Goal: Task Accomplishment & Management: Use online tool/utility

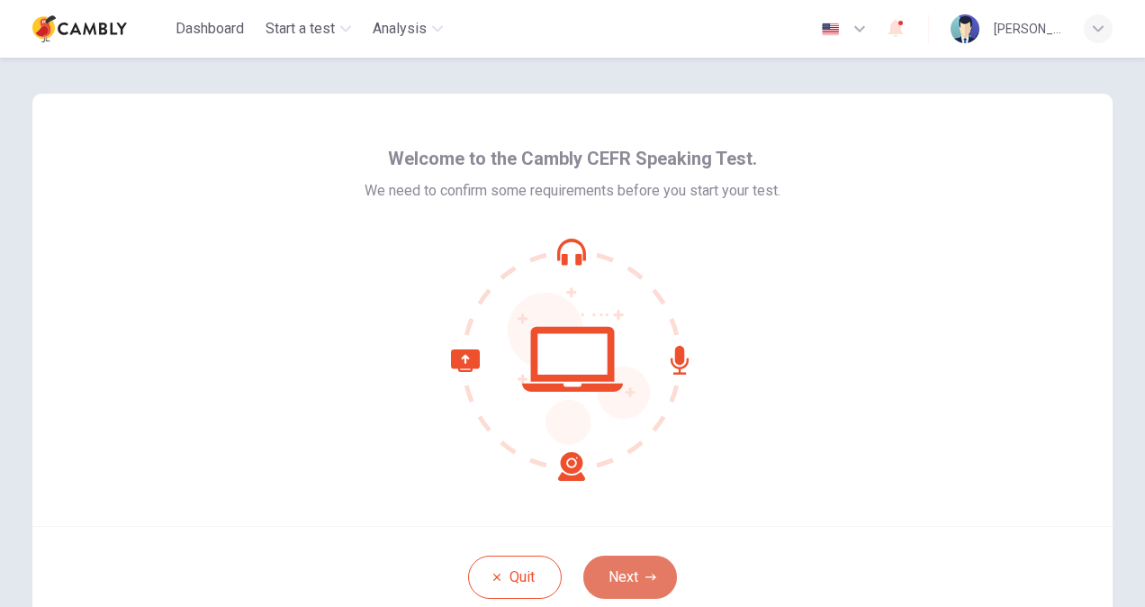
click at [631, 576] on button "Next" at bounding box center [630, 577] width 94 height 43
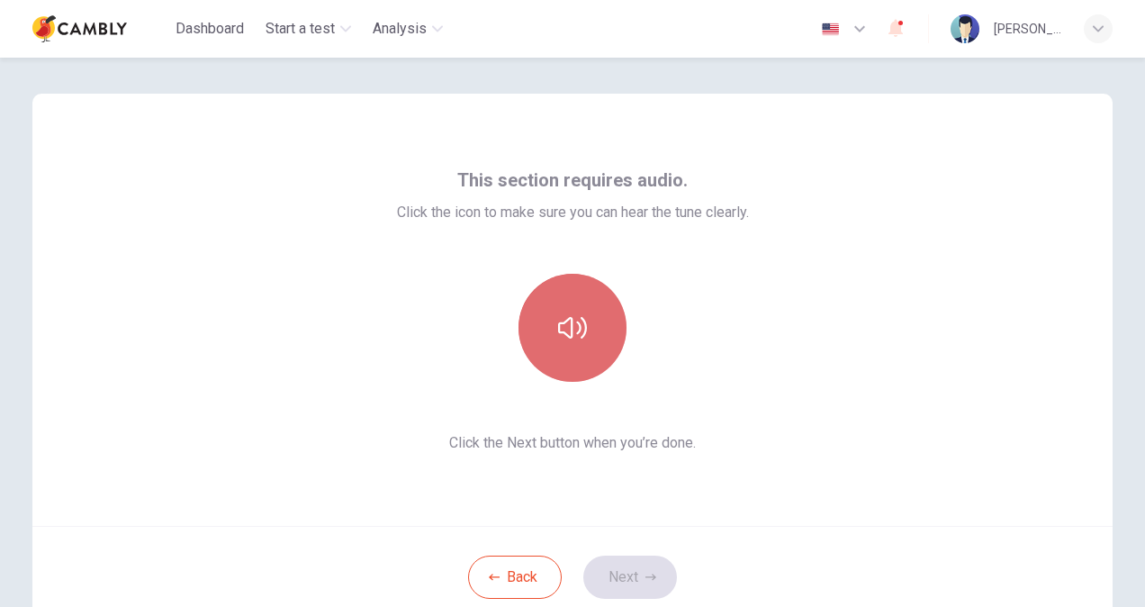
click at [564, 339] on icon "button" at bounding box center [572, 327] width 29 height 29
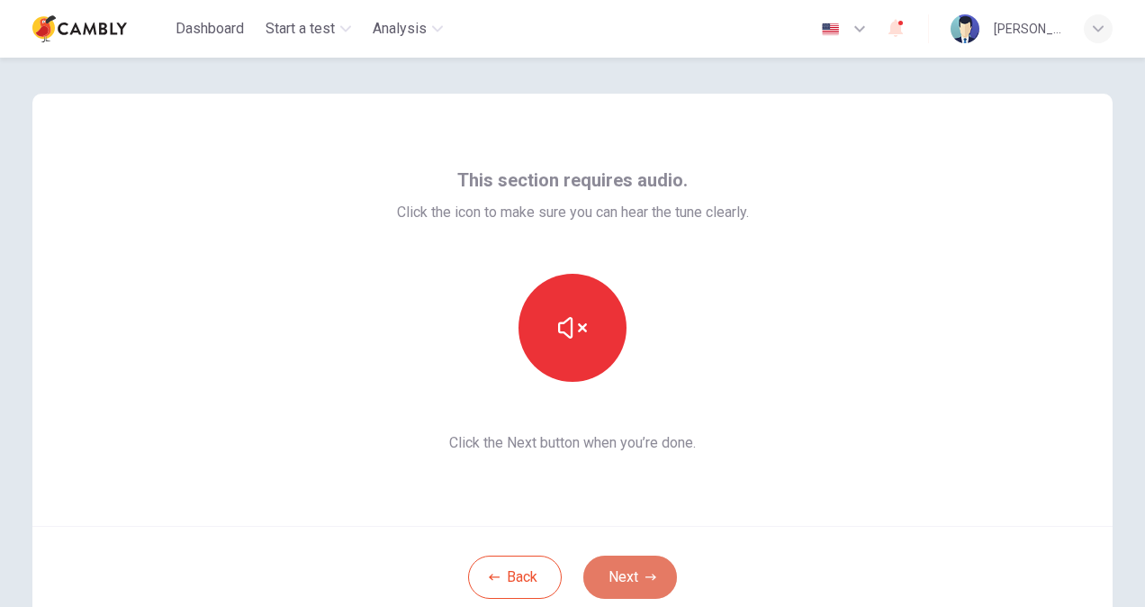
click at [619, 569] on button "Next" at bounding box center [630, 577] width 94 height 43
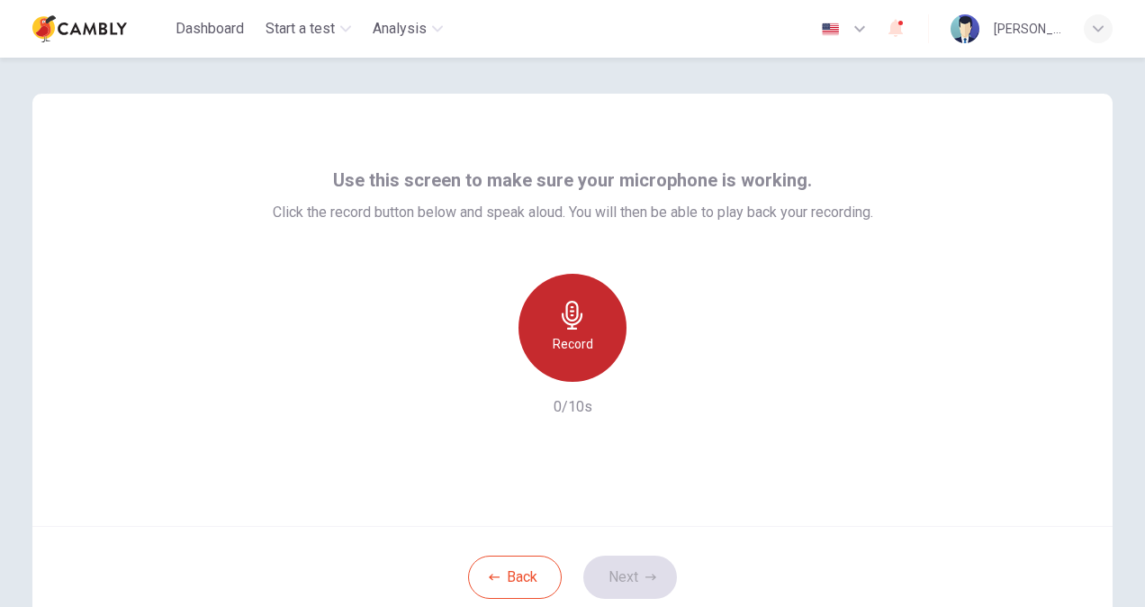
click at [564, 330] on div "Record" at bounding box center [573, 328] width 108 height 108
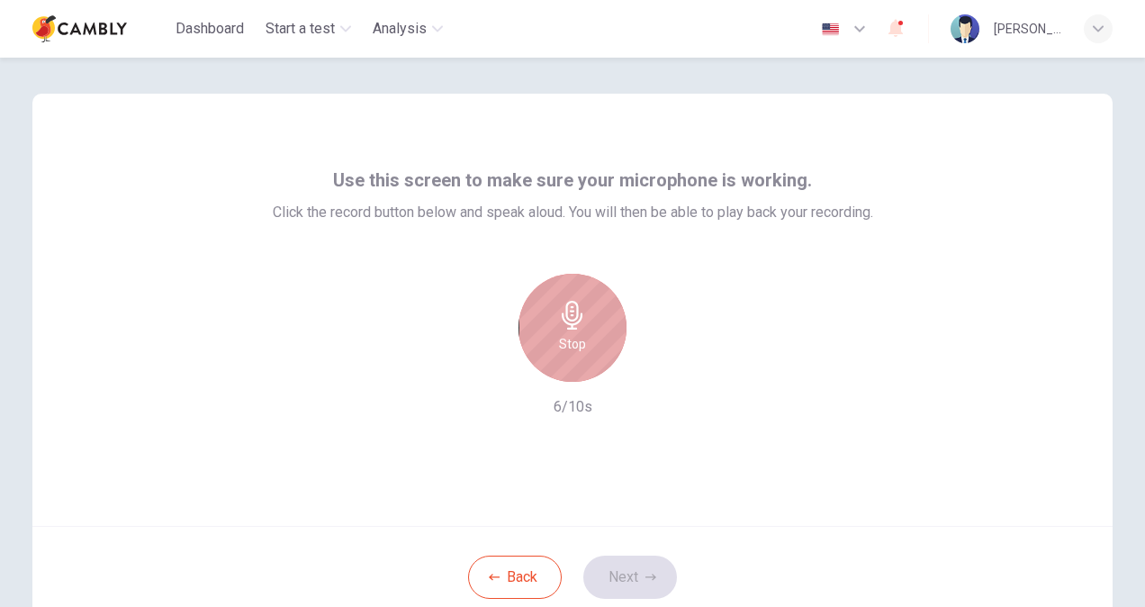
click at [573, 346] on h6 "Stop" at bounding box center [572, 344] width 27 height 22
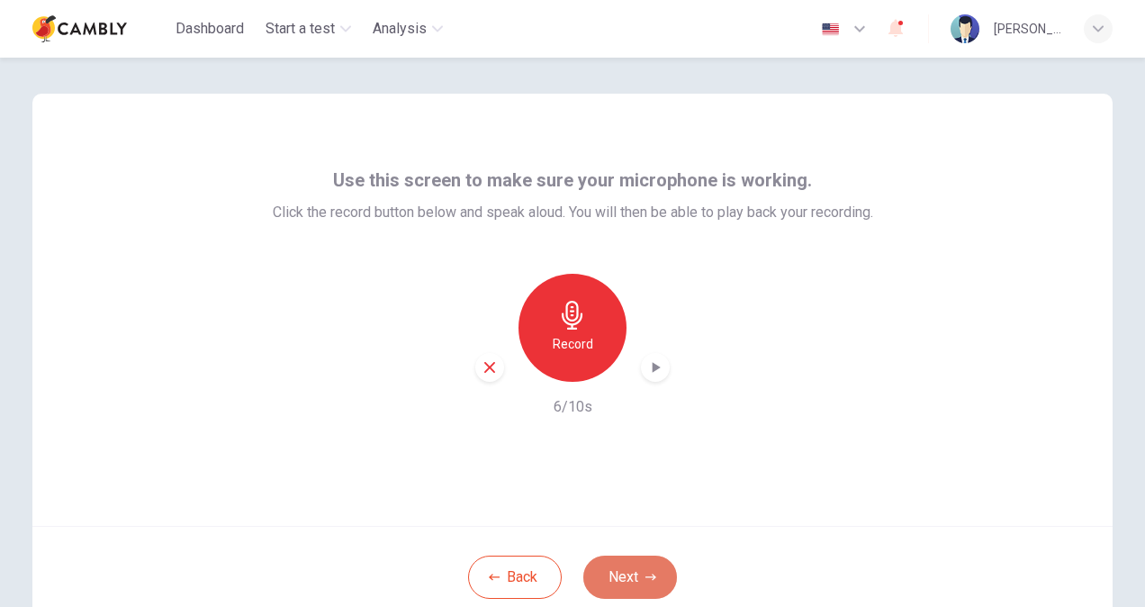
click at [623, 576] on button "Next" at bounding box center [630, 577] width 94 height 43
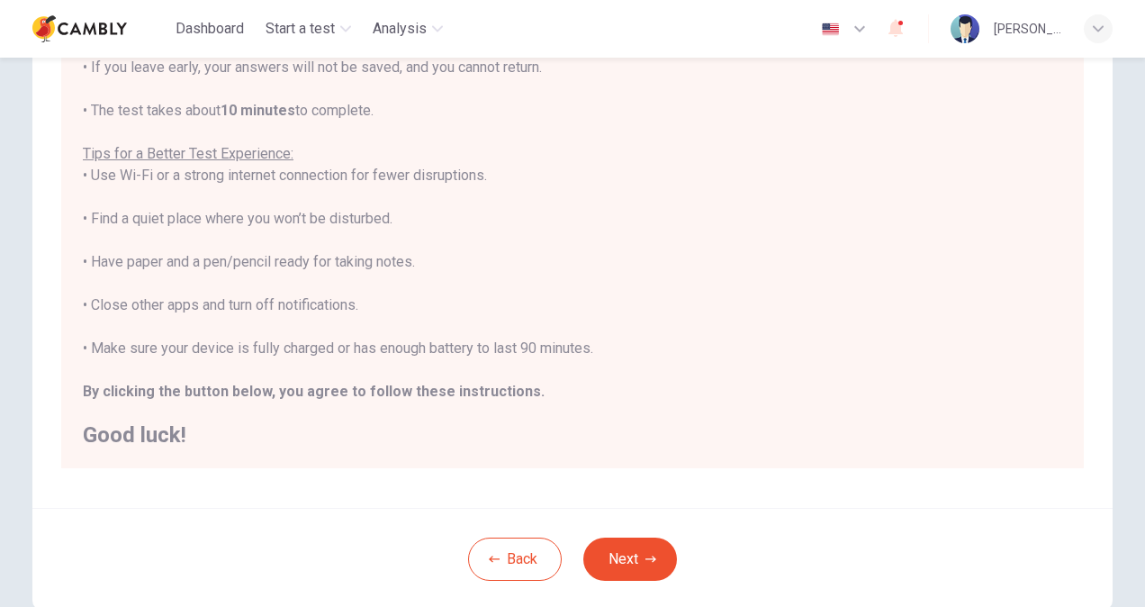
scroll to position [305, 0]
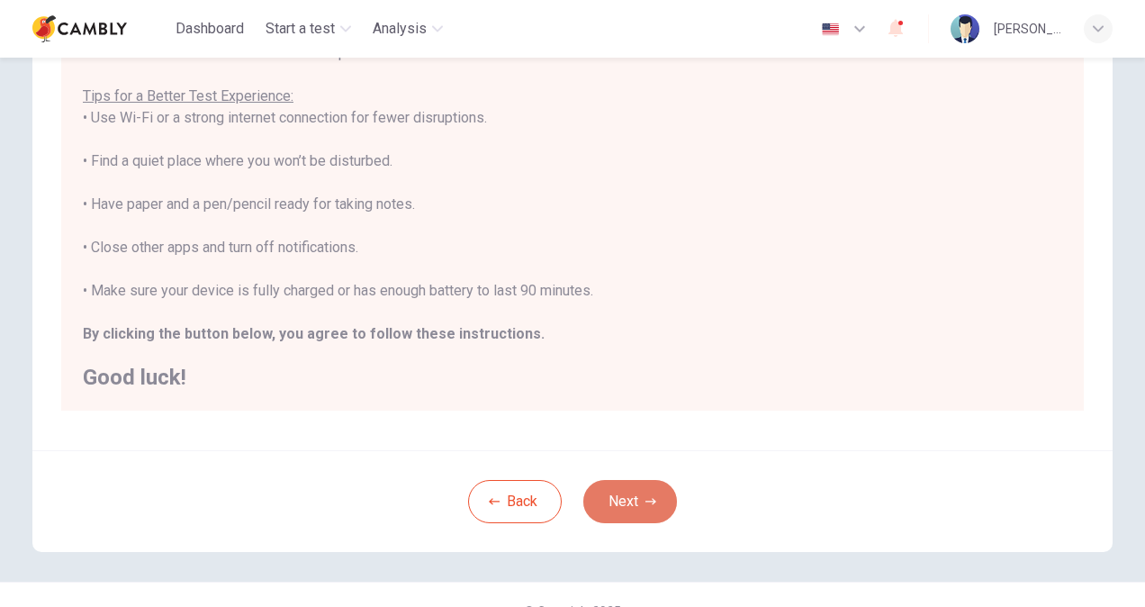
click at [637, 494] on button "Next" at bounding box center [630, 501] width 94 height 43
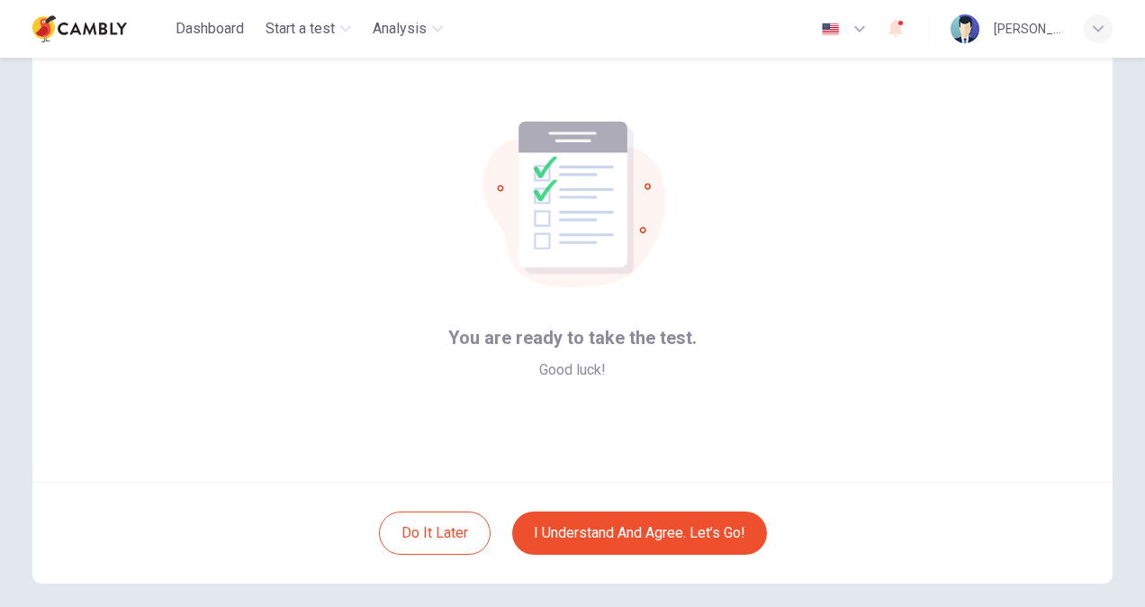
scroll to position [18, 0]
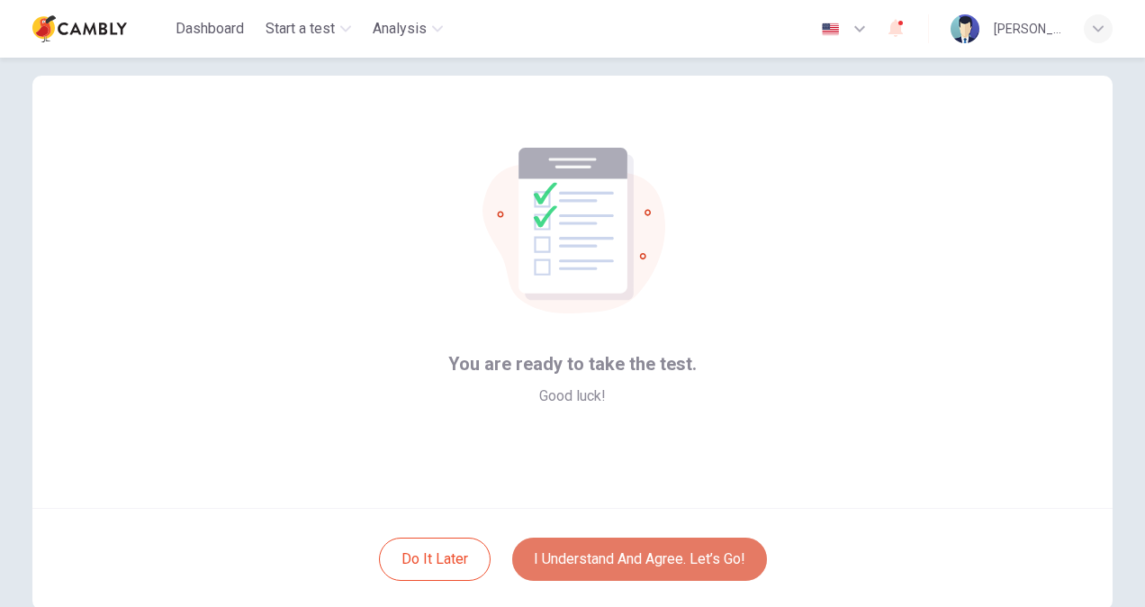
click at [609, 562] on button "I understand and agree. Let’s go!" at bounding box center [639, 559] width 255 height 43
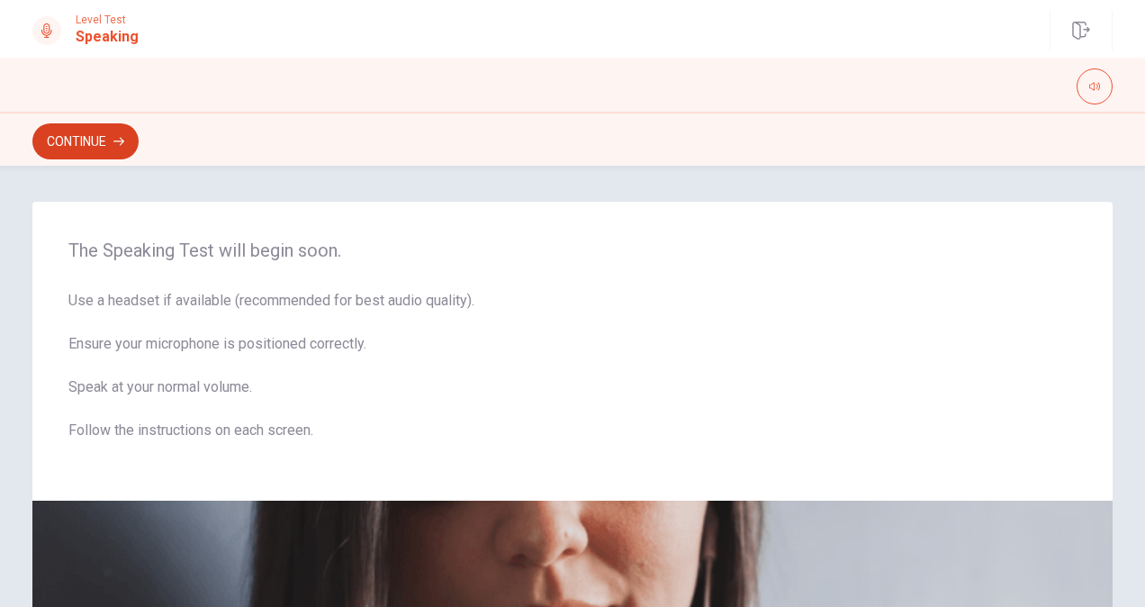
click at [104, 129] on button "Continue" at bounding box center [85, 141] width 106 height 36
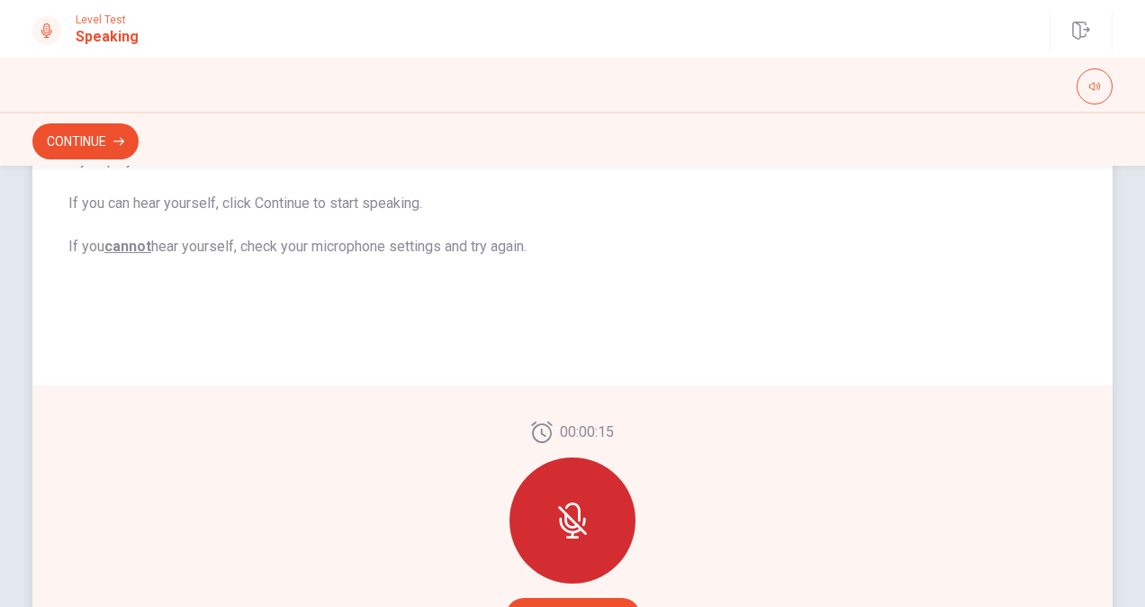
scroll to position [342, 0]
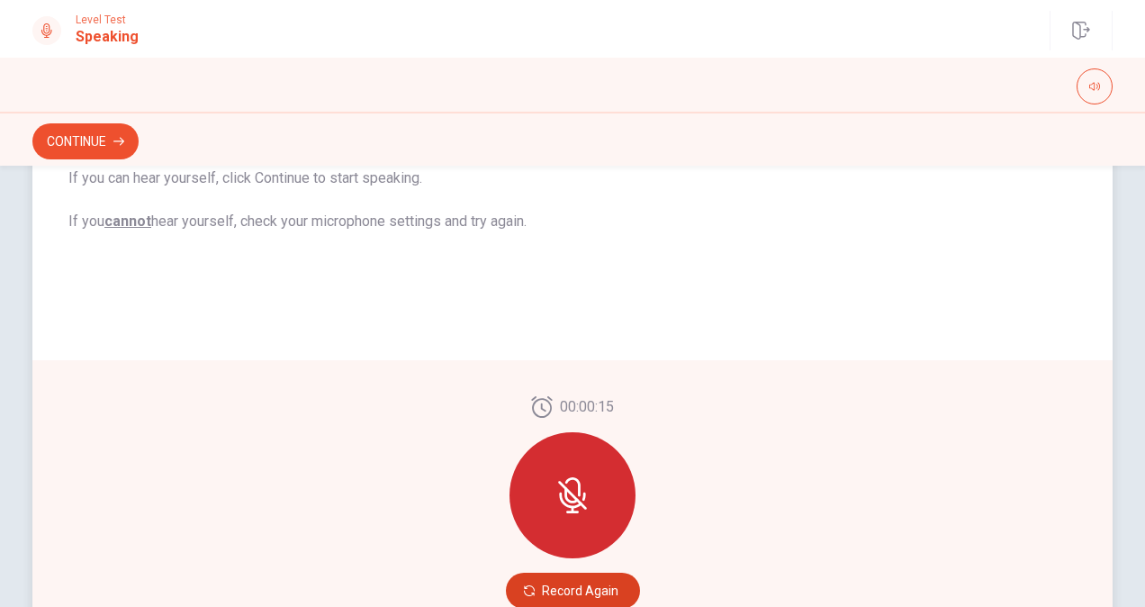
click at [566, 594] on button "Record Again" at bounding box center [573, 591] width 134 height 36
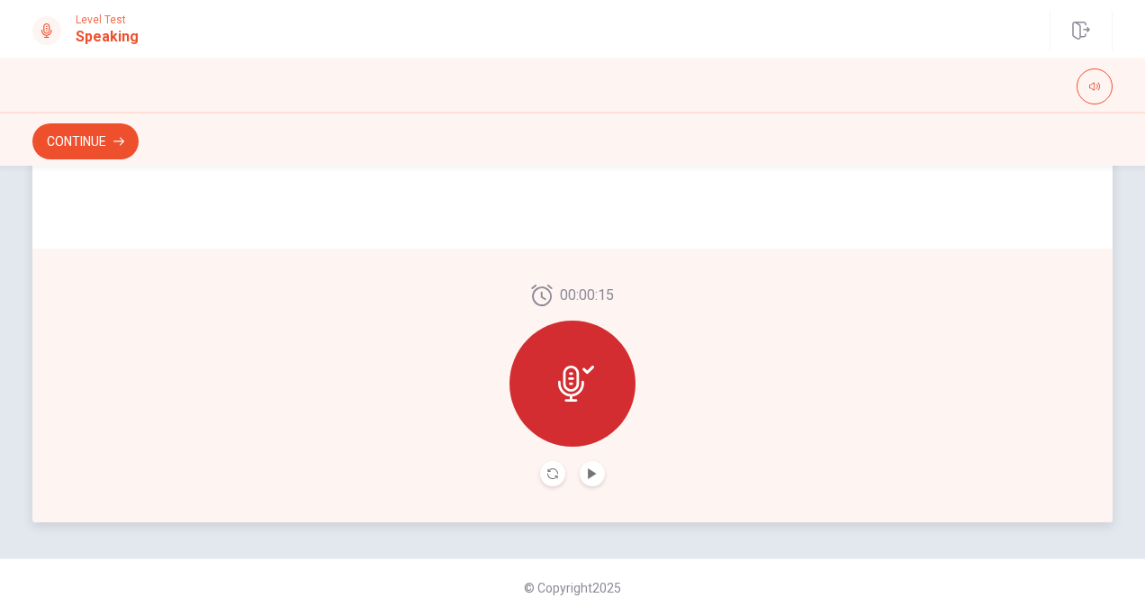
scroll to position [474, 0]
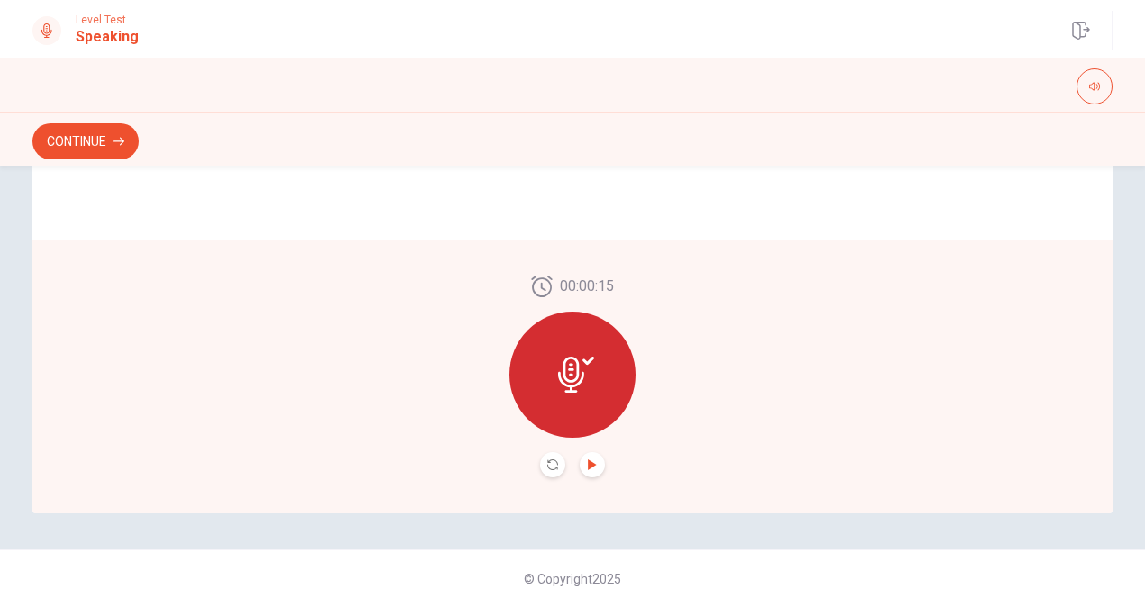
click at [582, 464] on button "Play Audio" at bounding box center [592, 464] width 25 height 25
click at [110, 147] on button "Continue" at bounding box center [85, 141] width 106 height 36
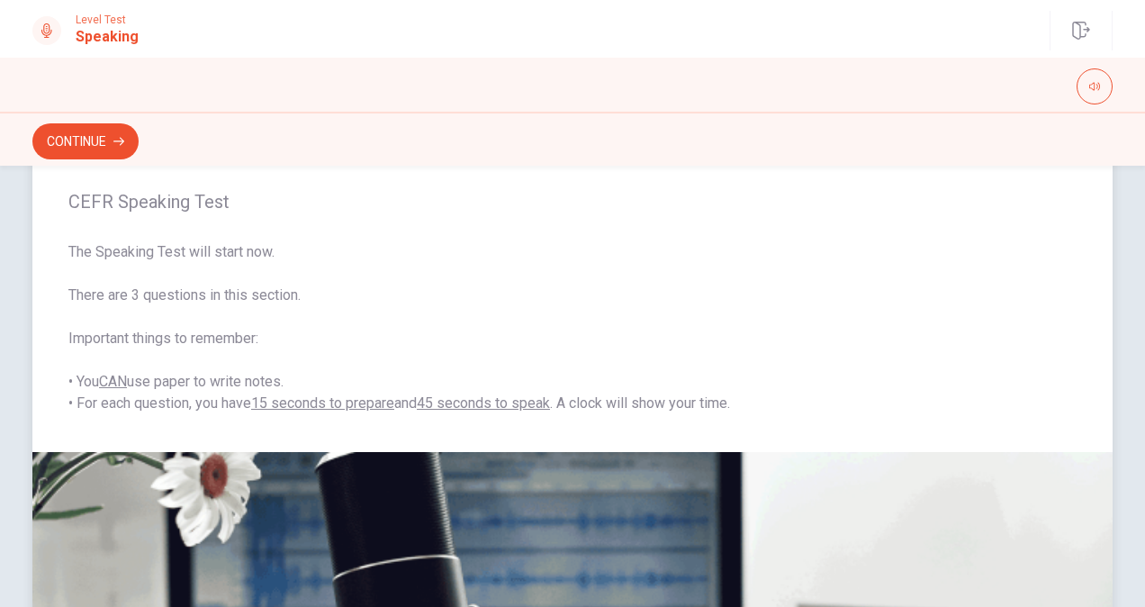
scroll to position [0, 0]
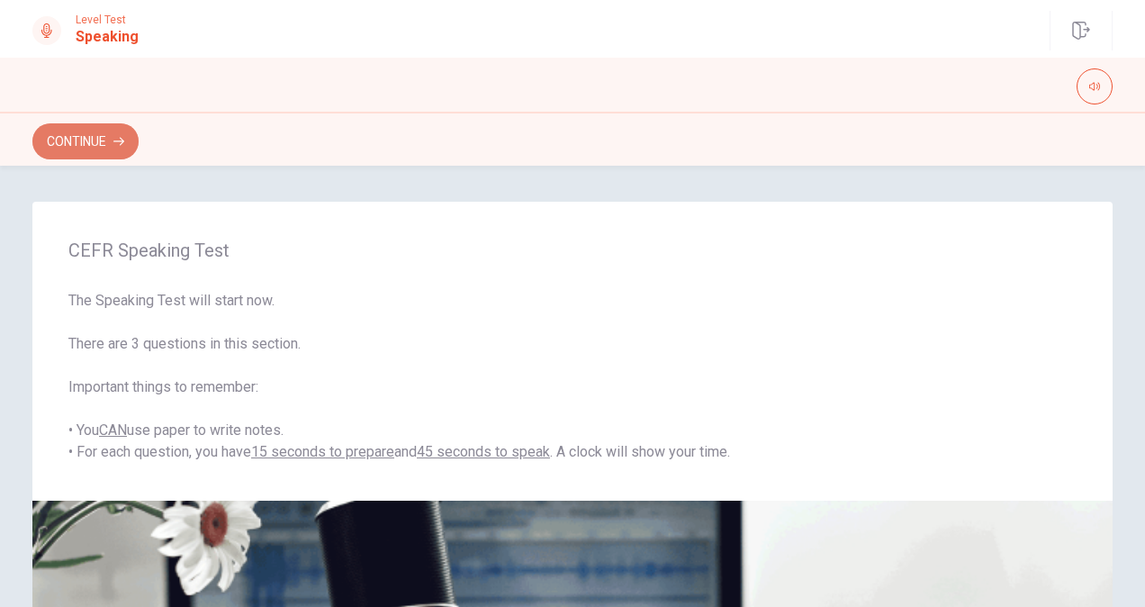
click at [111, 138] on button "Continue" at bounding box center [85, 141] width 106 height 36
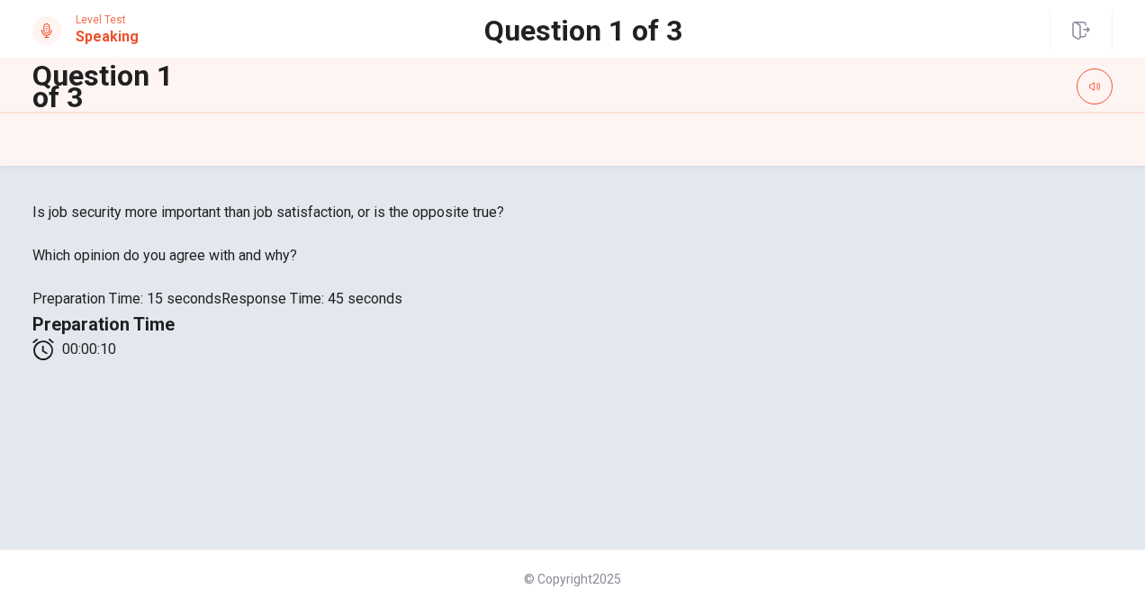
scroll to position [21, 0]
drag, startPoint x: 547, startPoint y: 303, endPoint x: 358, endPoint y: 308, distance: 189.2
click at [358, 223] on span "Is job security more important than job satisfaction, or is the opposite true?" at bounding box center [572, 213] width 1080 height 22
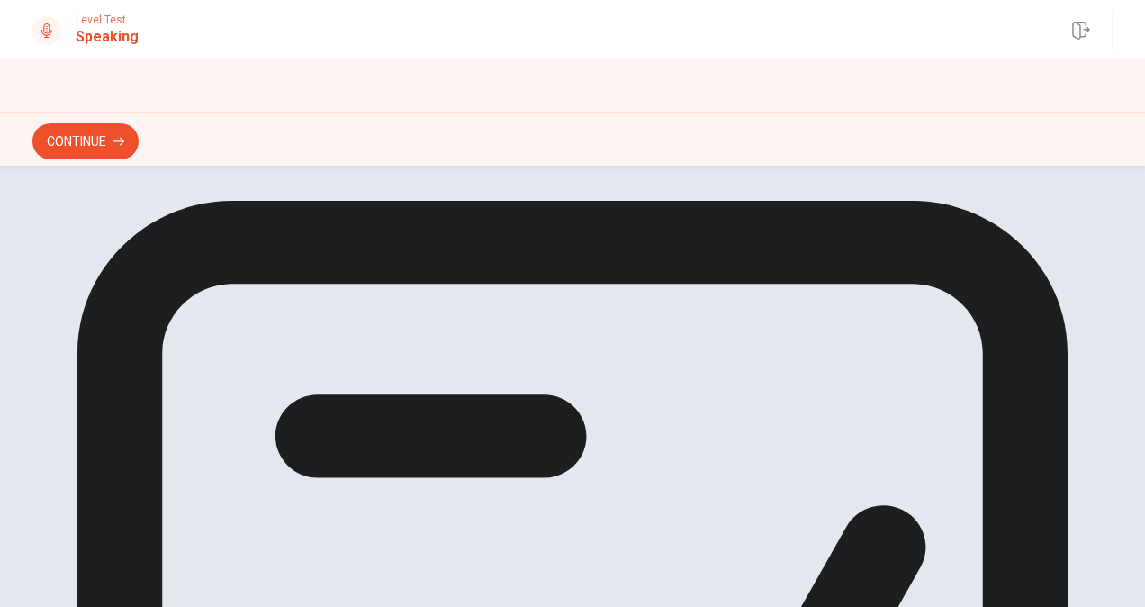
scroll to position [0, 0]
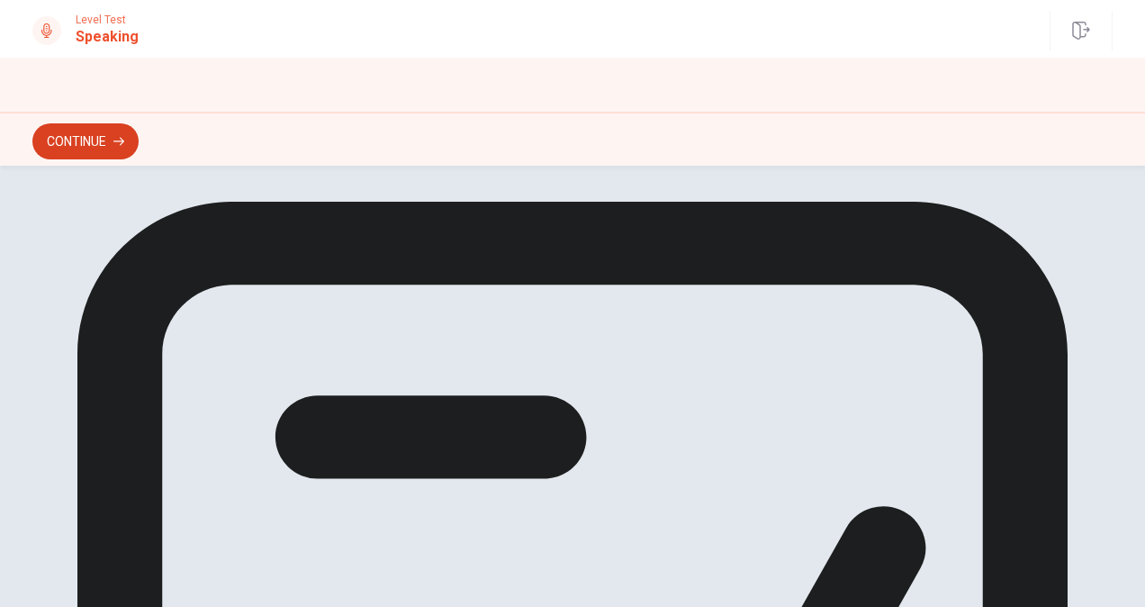
click at [96, 138] on button "Continue" at bounding box center [85, 141] width 106 height 36
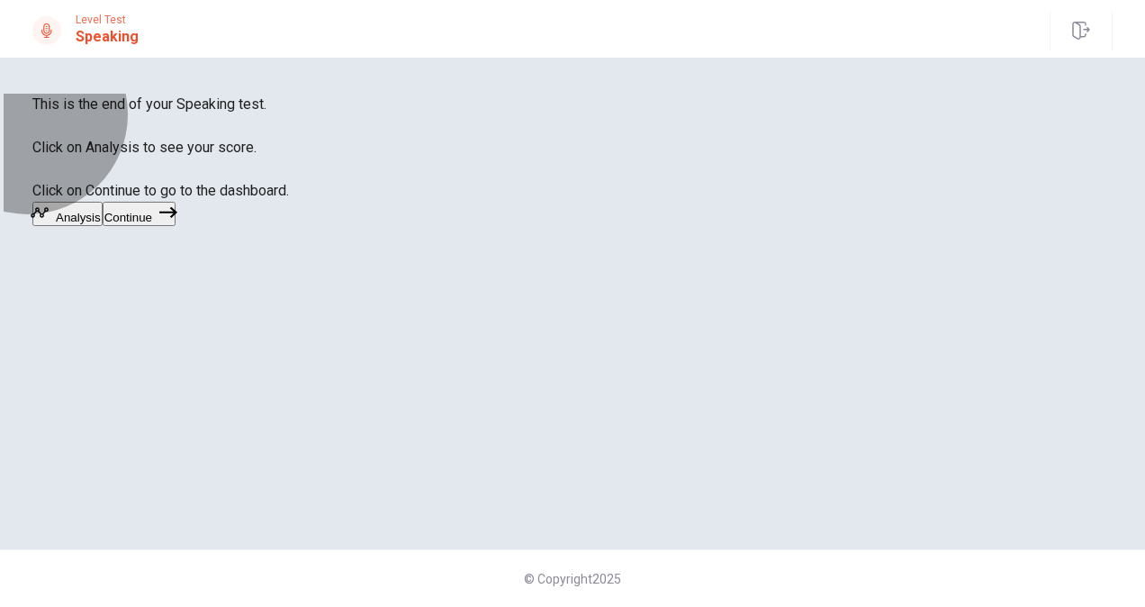
click at [176, 226] on button "Continue" at bounding box center [139, 214] width 73 height 24
